Goal: Task Accomplishment & Management: Manage account settings

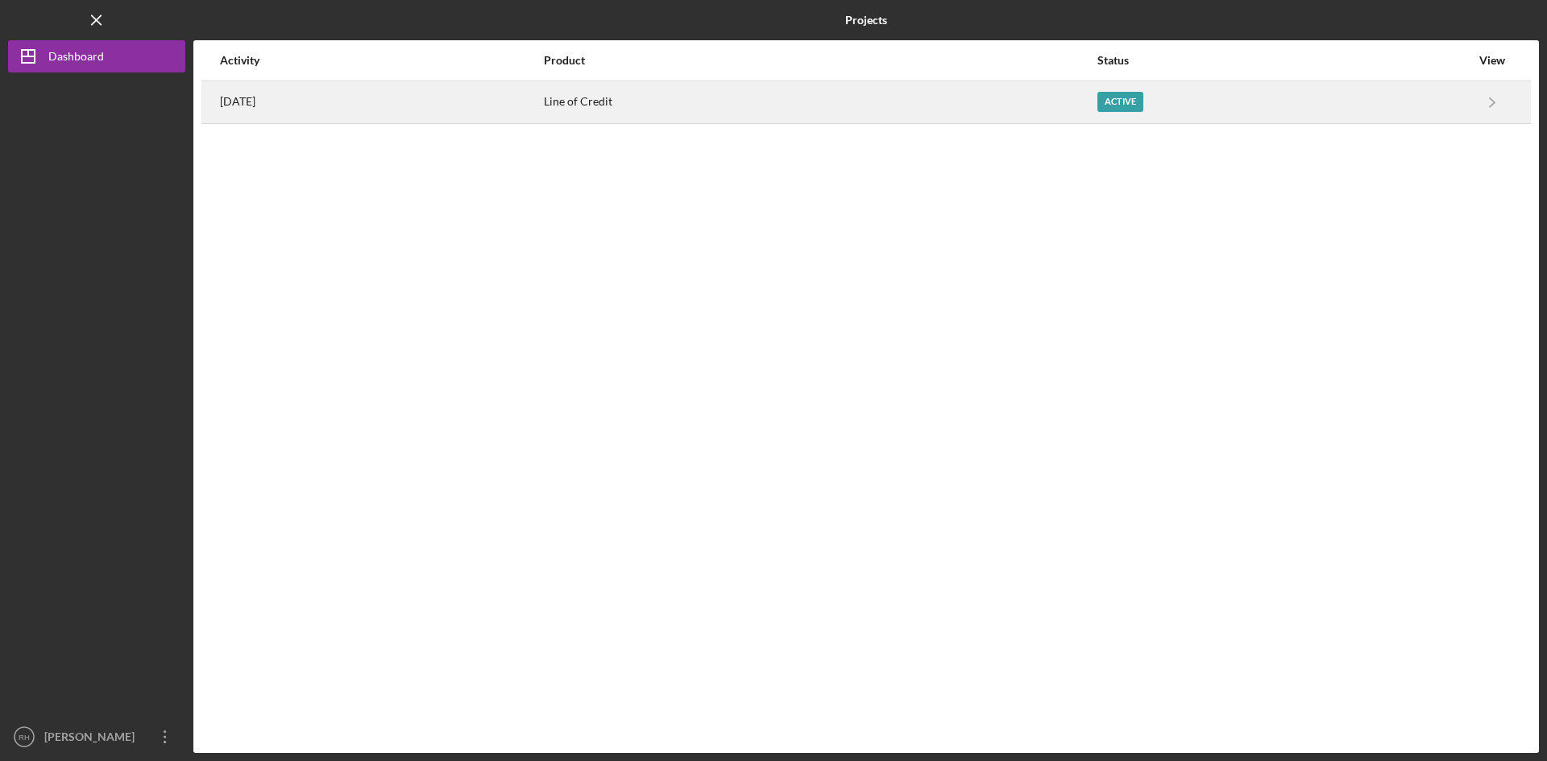
click at [1123, 92] on div "Active" at bounding box center [1120, 102] width 46 height 20
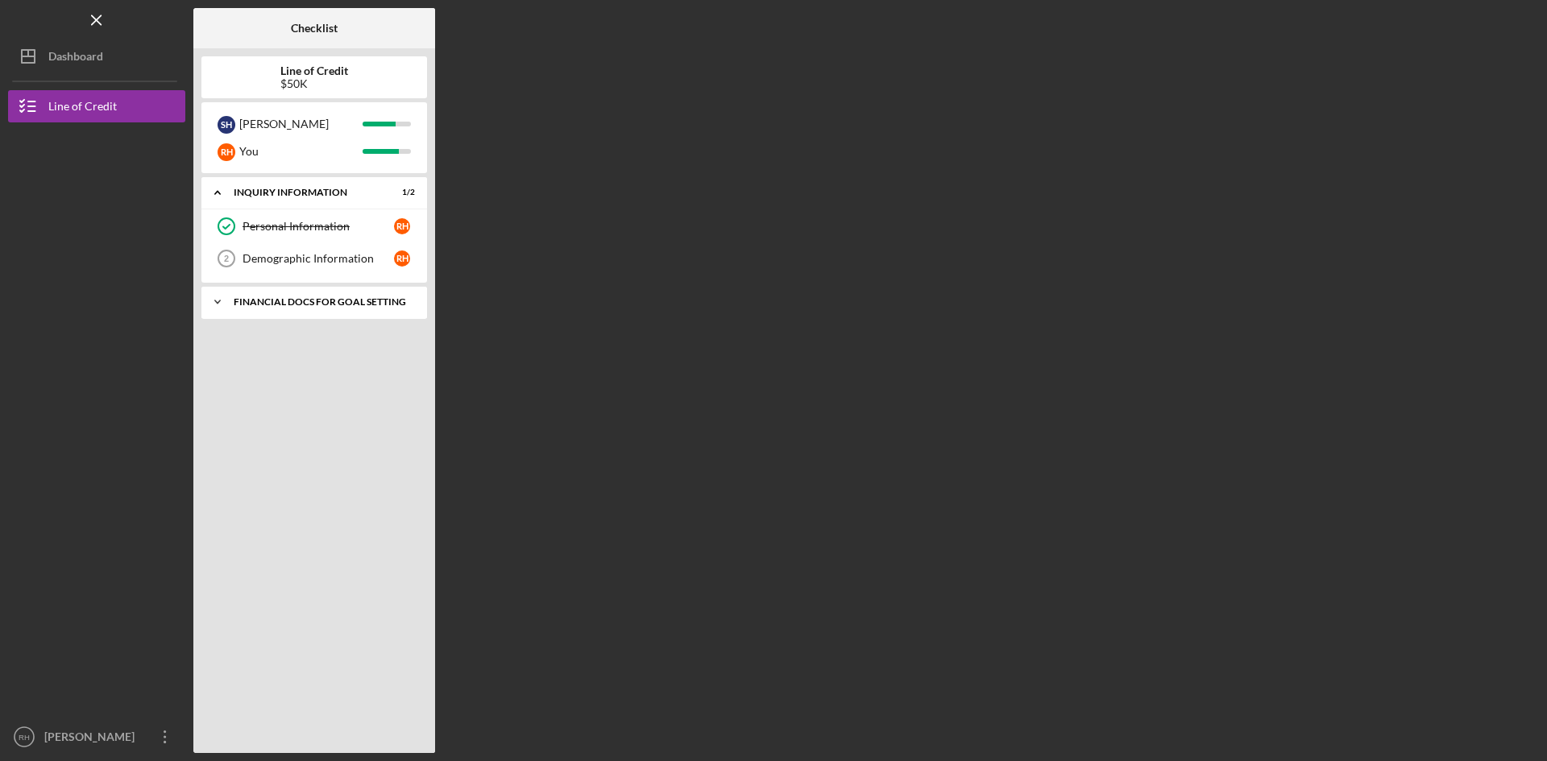
click at [360, 296] on div "Icon/Expander Financial Docs for Goal Setting 2 / 2" at bounding box center [314, 302] width 226 height 32
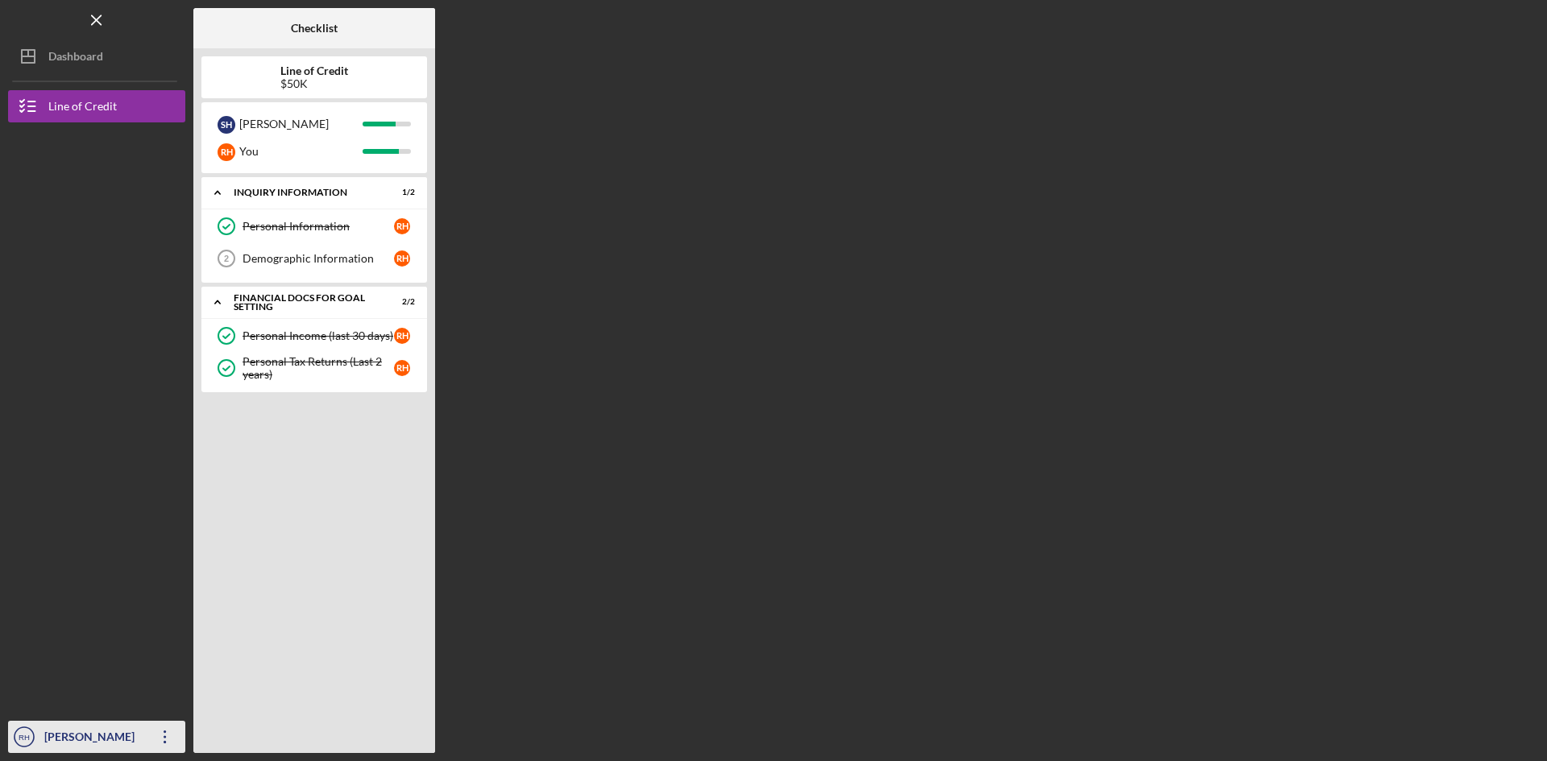
click at [151, 737] on icon "Icon/Overflow" at bounding box center [165, 737] width 40 height 40
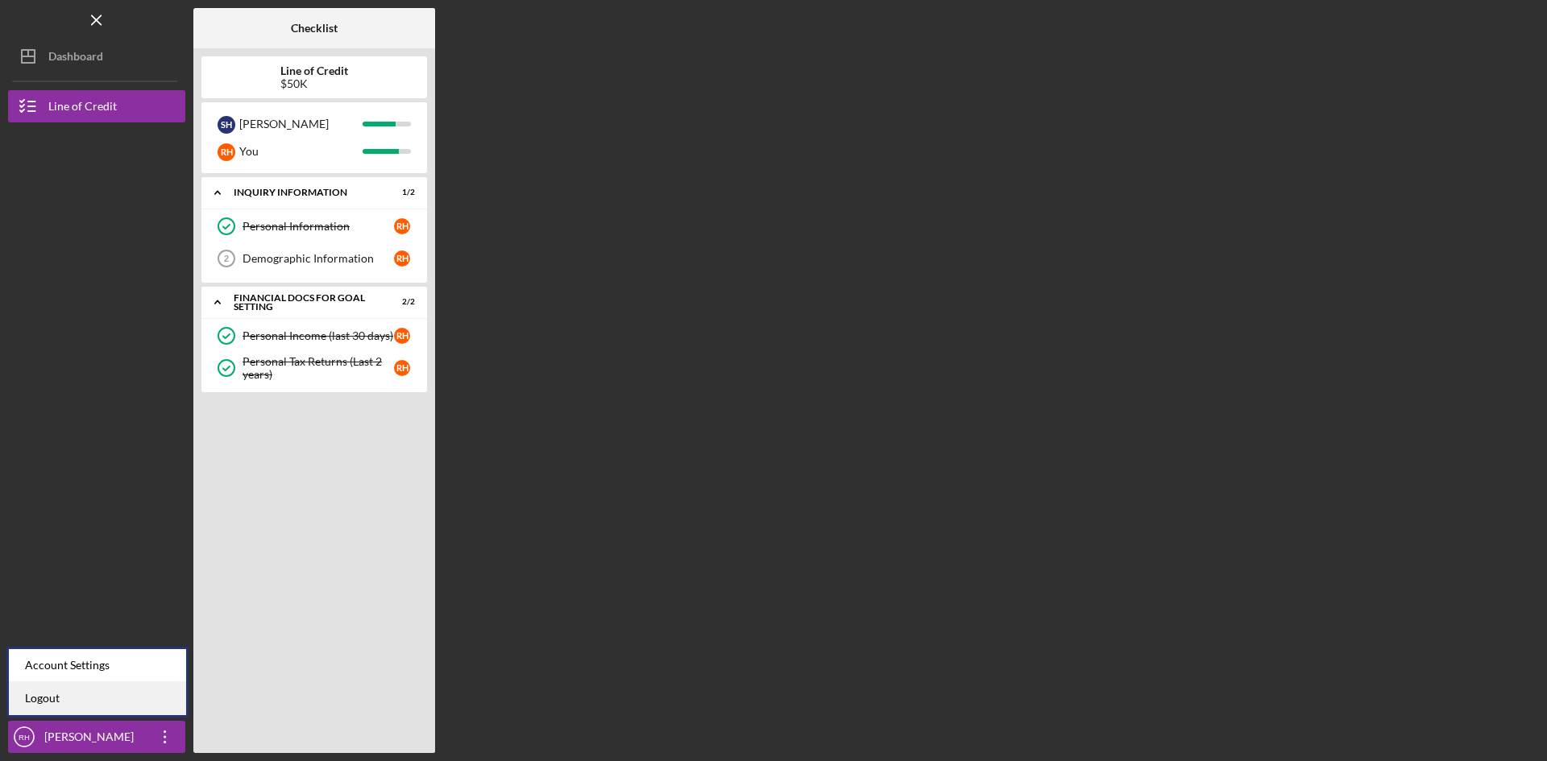
click at [48, 694] on link "Logout" at bounding box center [97, 698] width 177 height 33
